Goal: Find specific page/section

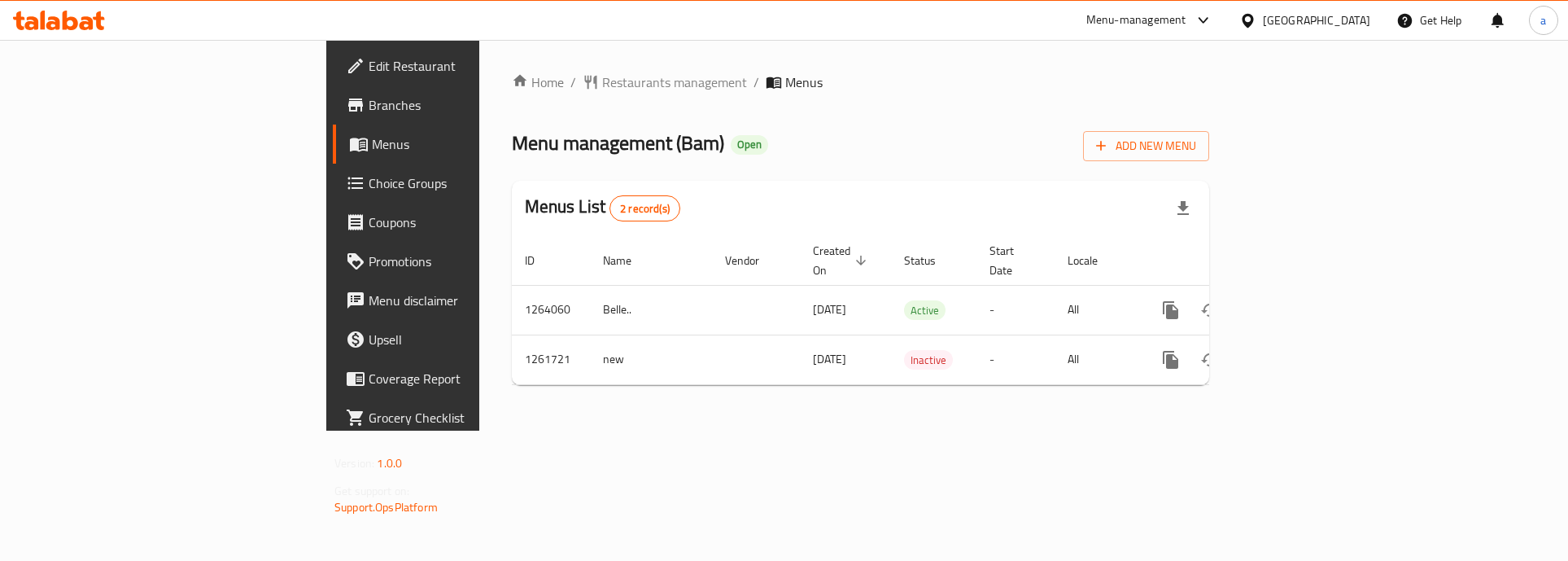
click at [369, 108] on span "Branches" at bounding box center [472, 105] width 207 height 19
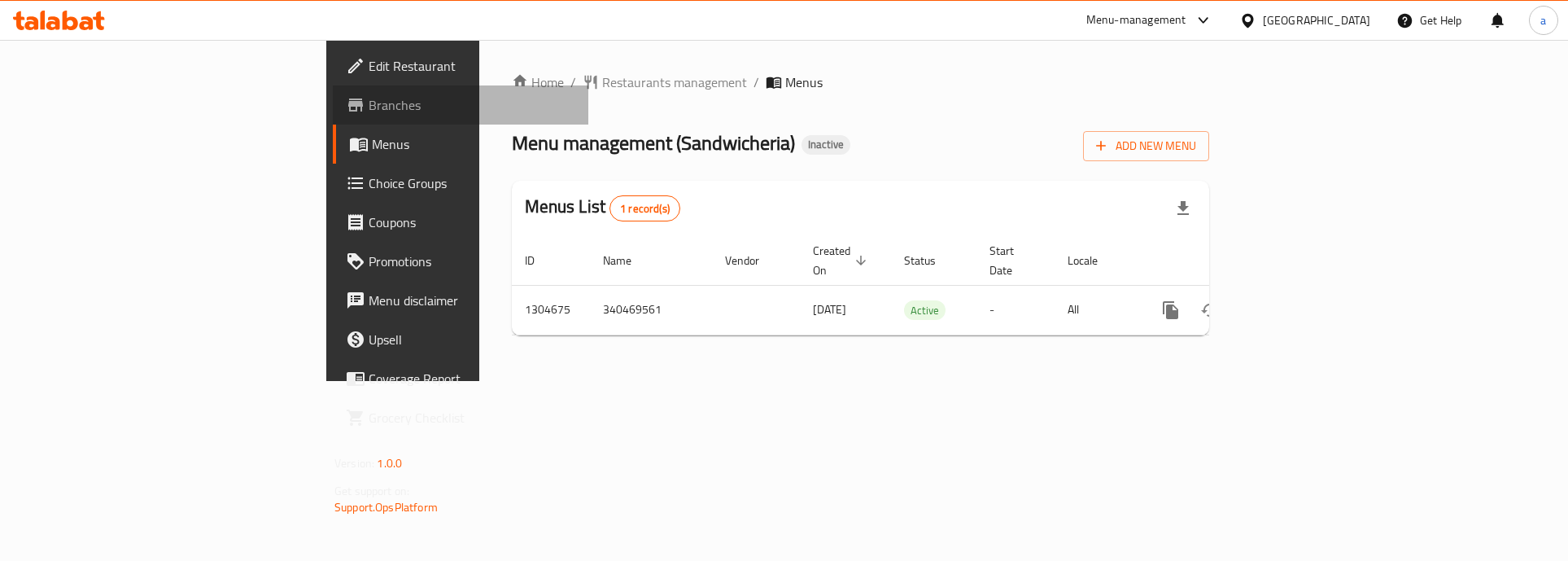
click at [369, 108] on span "Branches" at bounding box center [472, 105] width 207 height 19
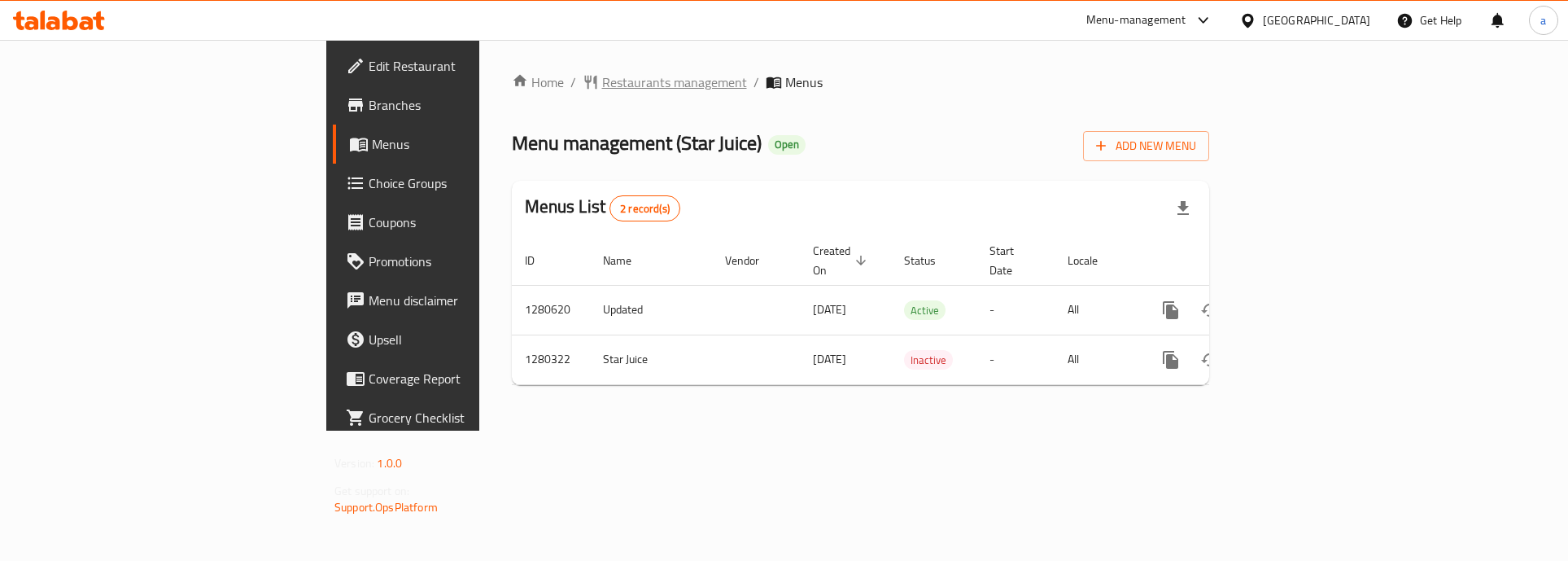
click at [602, 81] on span "Restaurants management" at bounding box center [674, 82] width 145 height 19
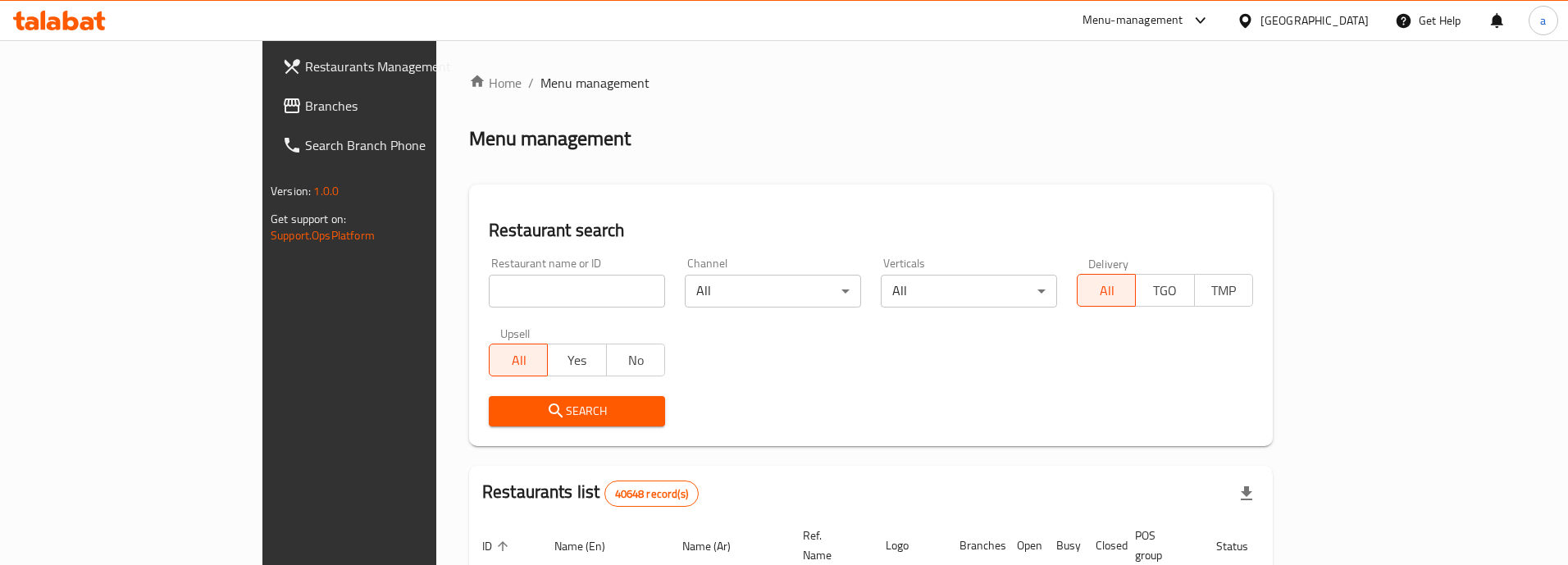
click at [489, 286] on input "search" at bounding box center [577, 291] width 176 height 33
click at [305, 97] on span "Branches" at bounding box center [408, 106] width 205 height 20
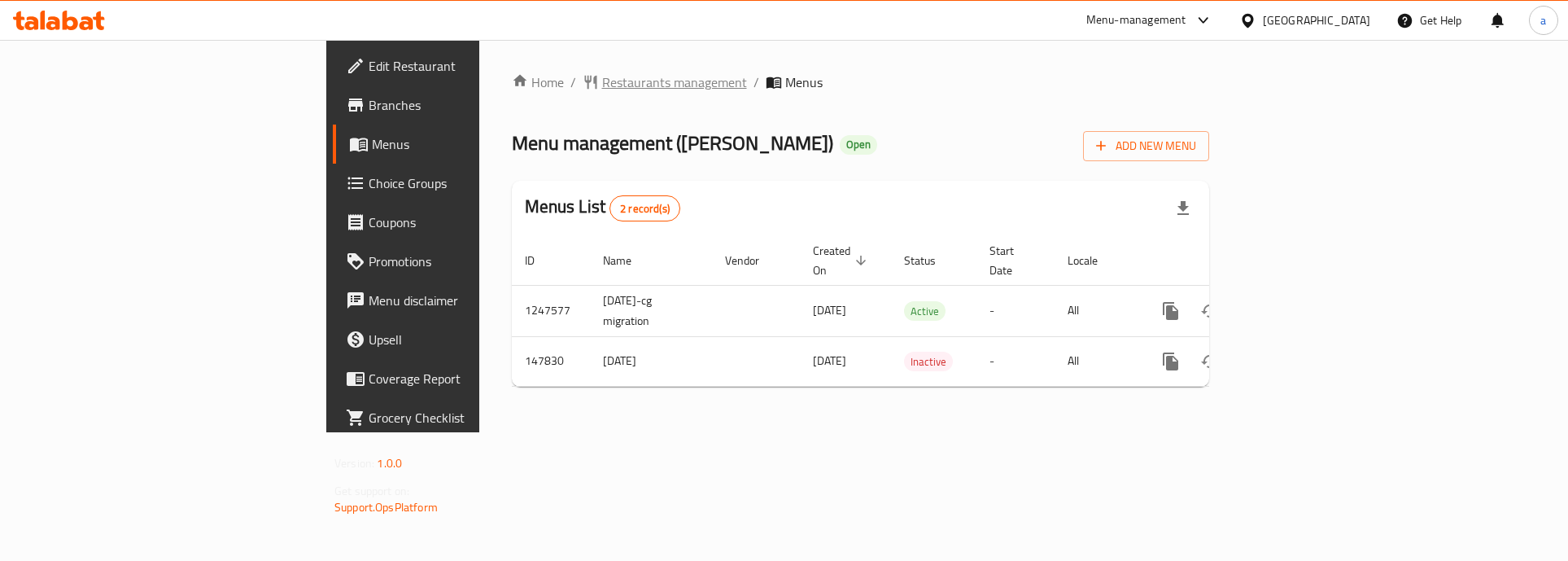
click at [602, 87] on span "Restaurants management" at bounding box center [674, 82] width 145 height 19
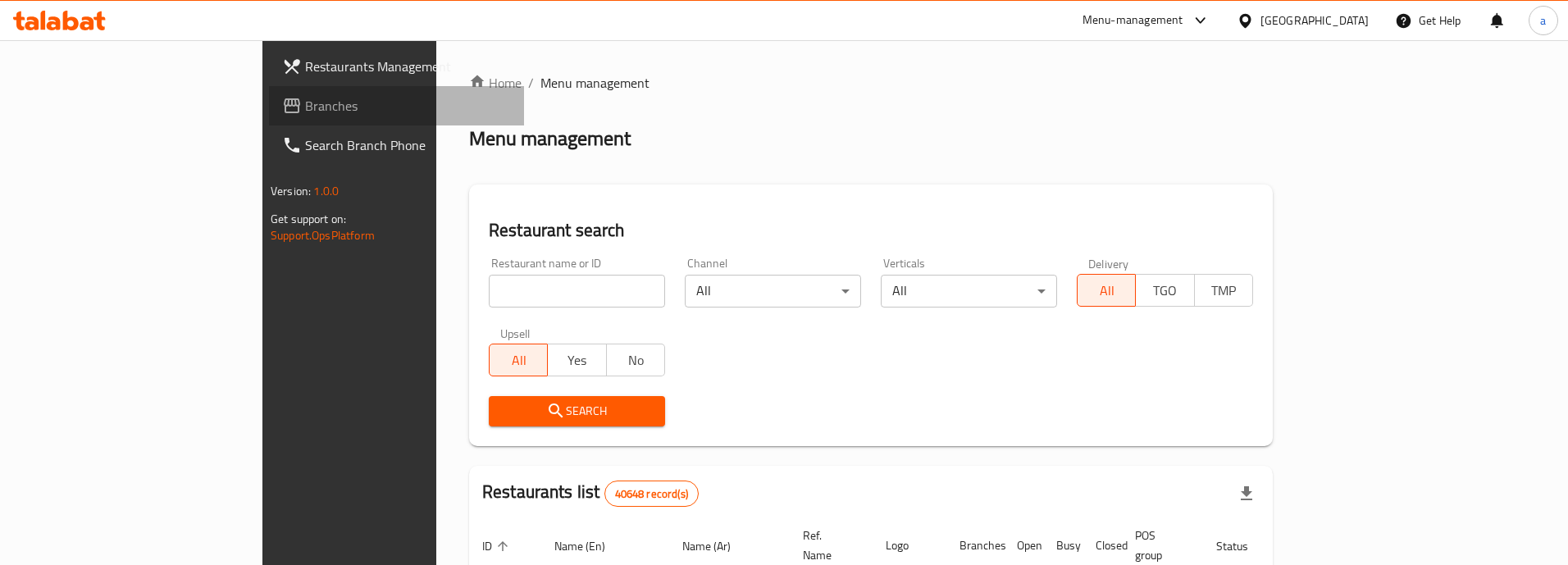
click at [269, 115] on link "Branches" at bounding box center [396, 106] width 255 height 39
